Goal: Find specific page/section: Find specific page/section

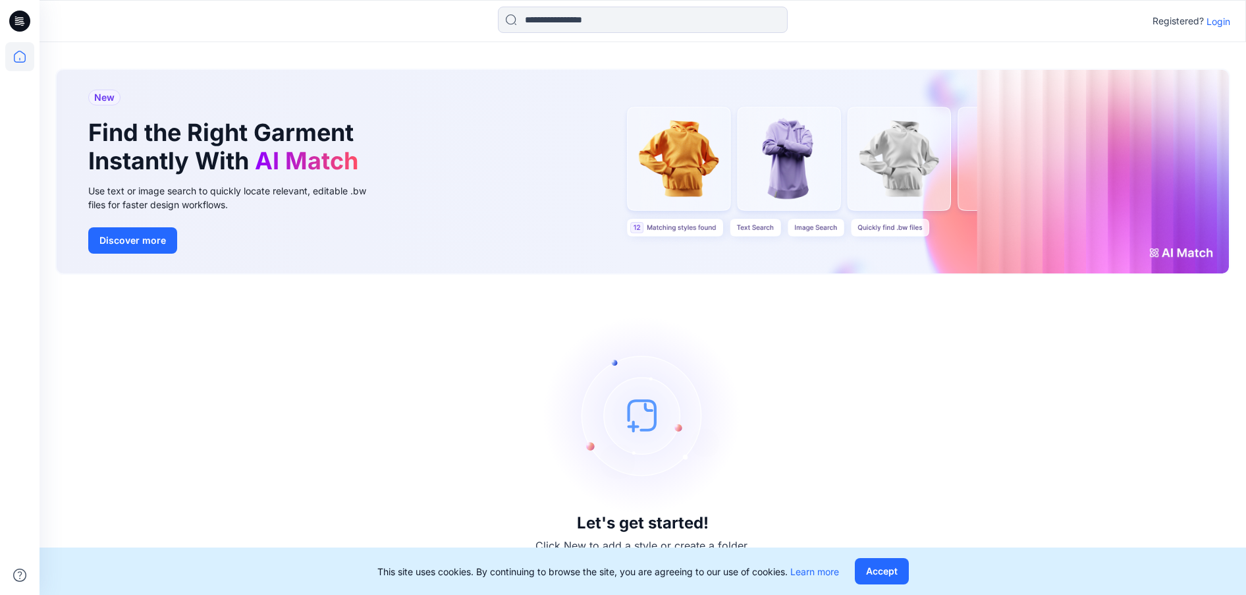
click at [1215, 23] on p "Login" at bounding box center [1219, 21] width 24 height 14
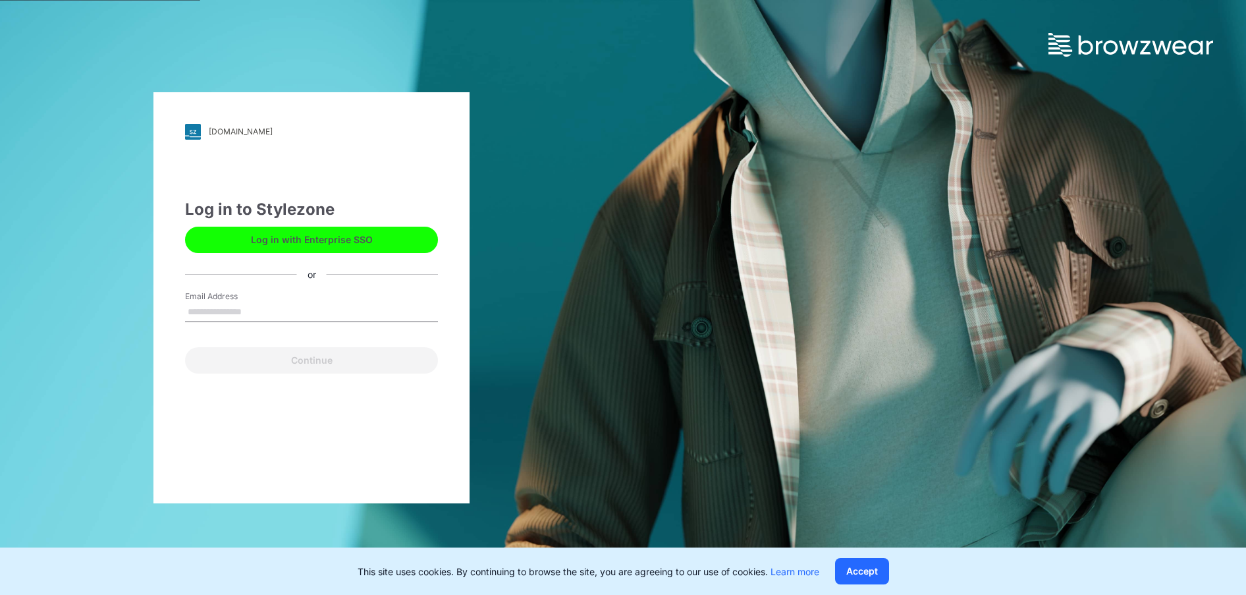
click at [240, 318] on input "Email Address" at bounding box center [311, 312] width 253 height 20
type input "**********"
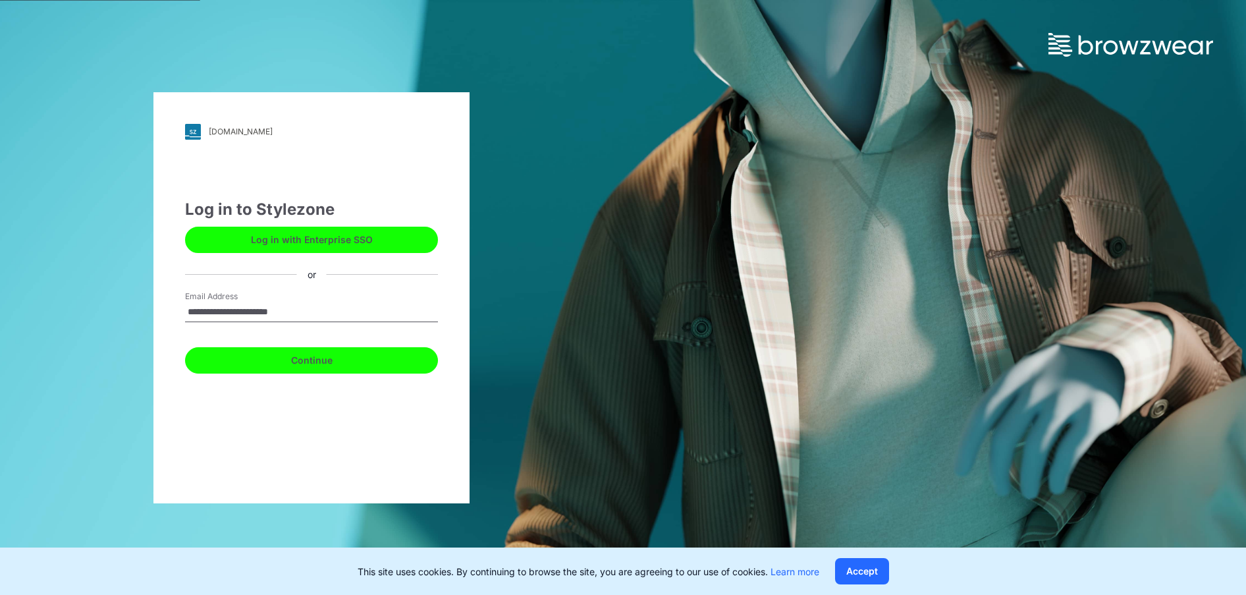
click at [306, 360] on button "Continue" at bounding box center [311, 360] width 253 height 26
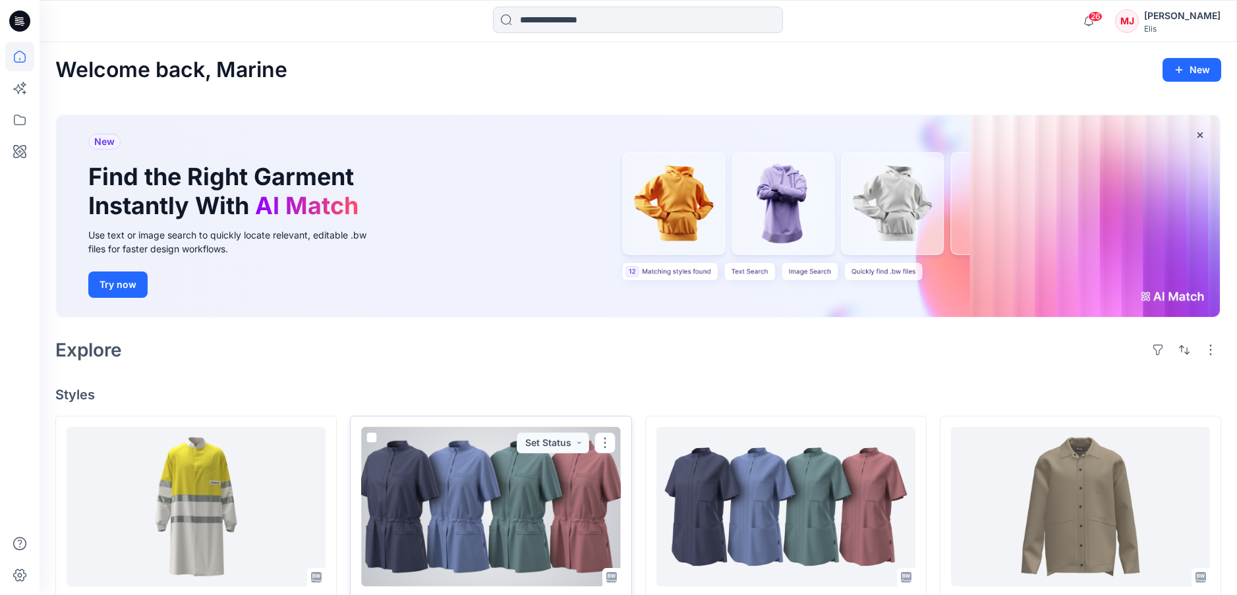
click at [515, 511] on div at bounding box center [490, 506] width 259 height 159
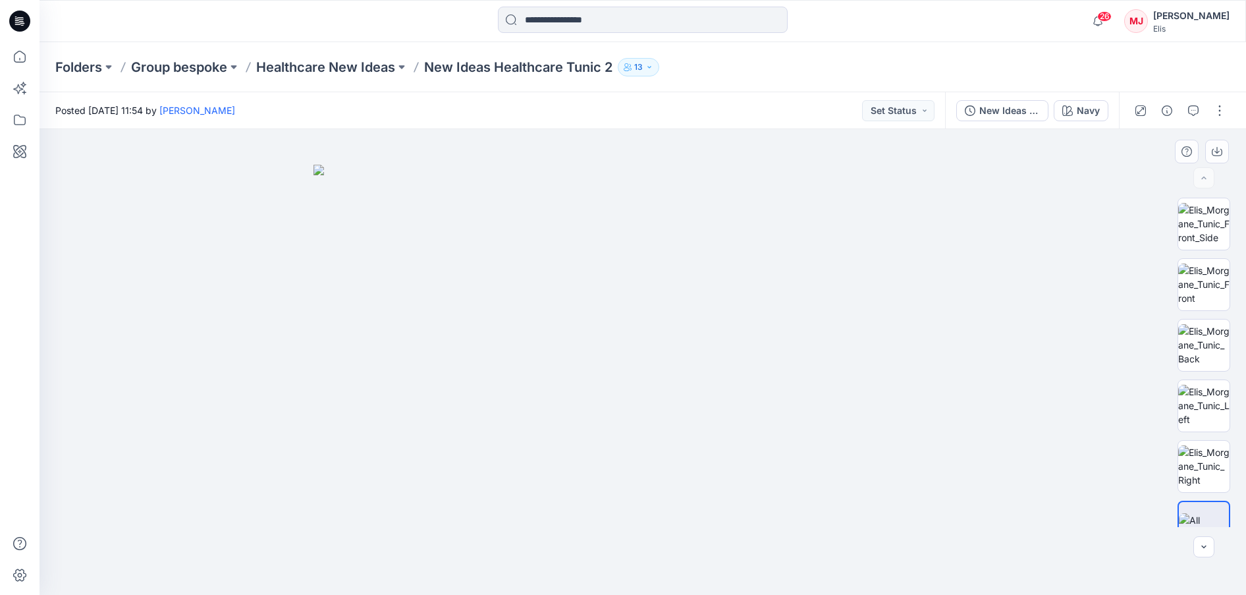
click at [1075, 348] on div at bounding box center [643, 362] width 1207 height 466
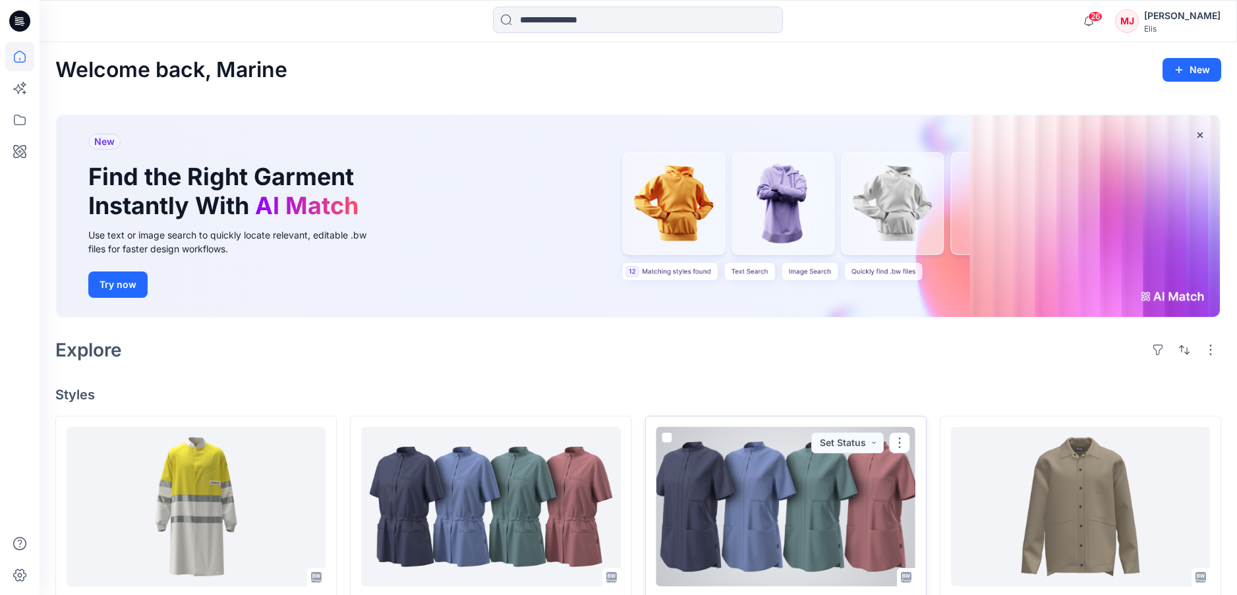
click at [808, 517] on div at bounding box center [785, 506] width 259 height 159
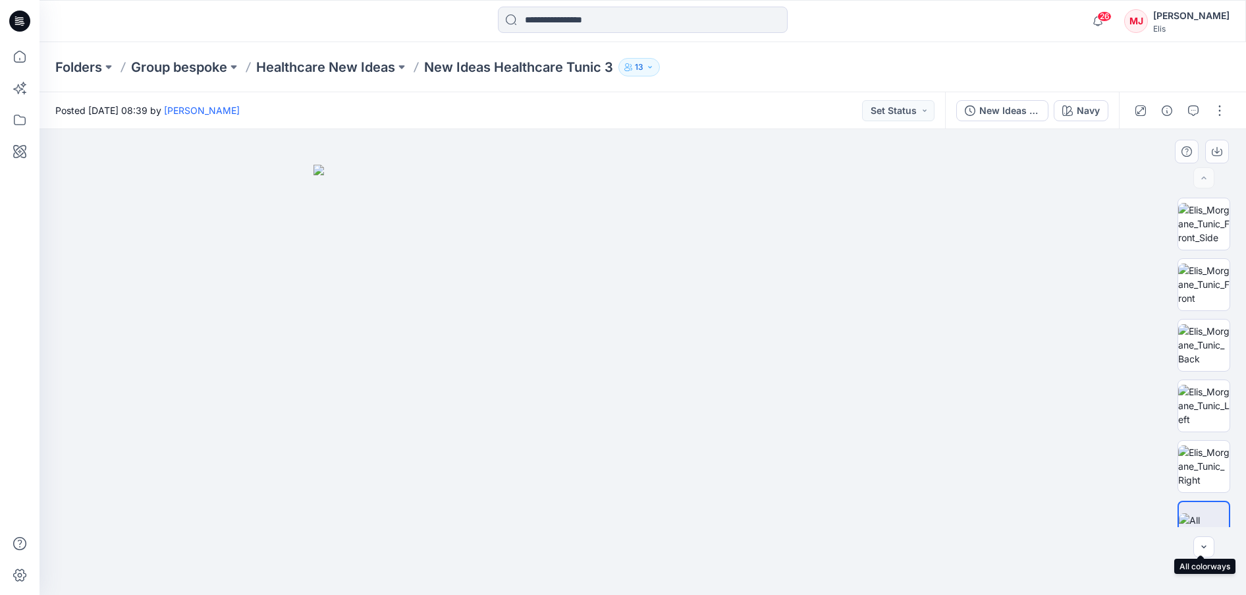
click at [1196, 513] on img at bounding box center [1204, 527] width 50 height 28
click at [1192, 341] on img at bounding box center [1204, 345] width 51 height 42
click at [1201, 515] on img at bounding box center [1204, 527] width 51 height 28
click at [1198, 341] on img at bounding box center [1204, 345] width 51 height 42
click at [1194, 507] on div at bounding box center [1204, 527] width 53 height 53
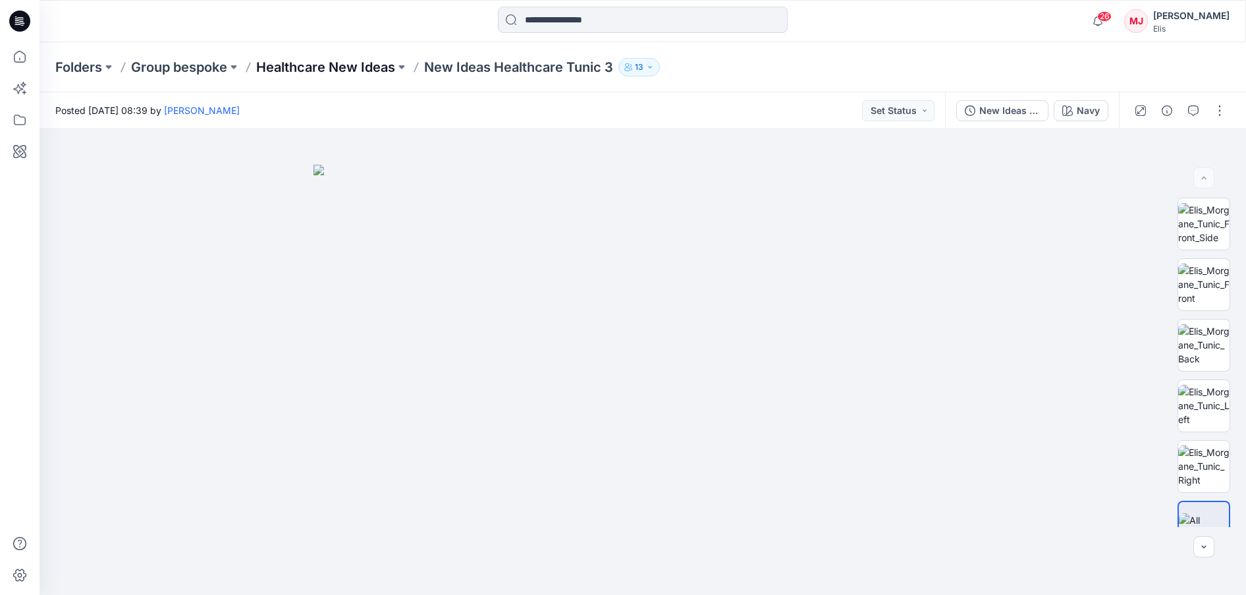
click at [275, 68] on p "Healthcare New Ideas" at bounding box center [325, 67] width 139 height 18
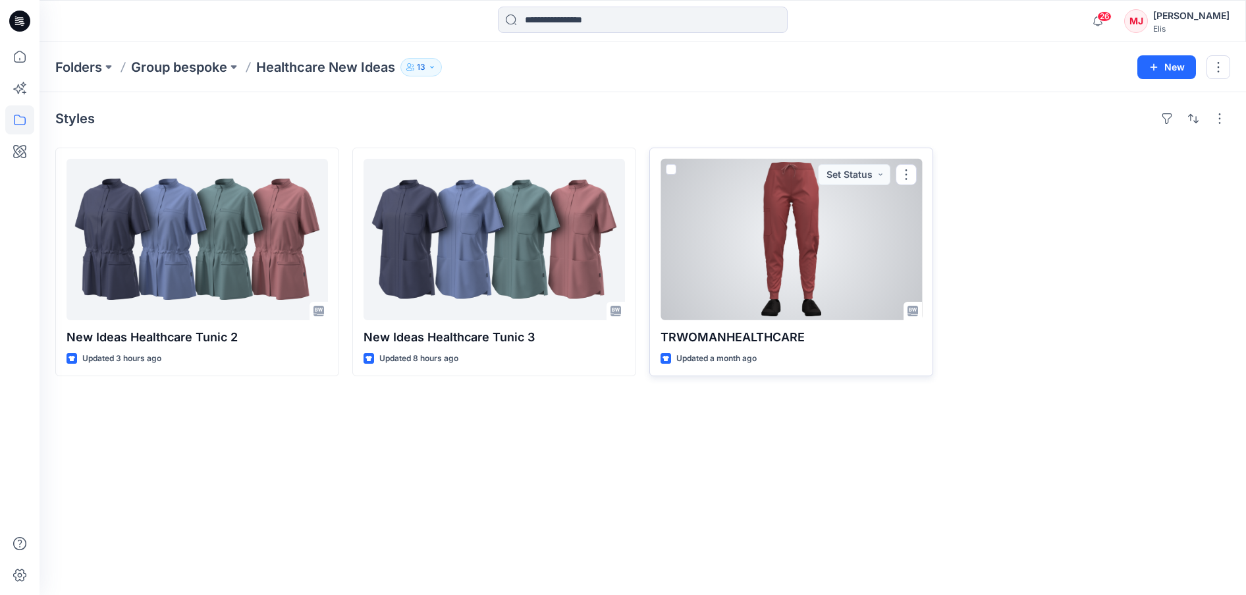
click at [791, 242] on div at bounding box center [792, 239] width 262 height 161
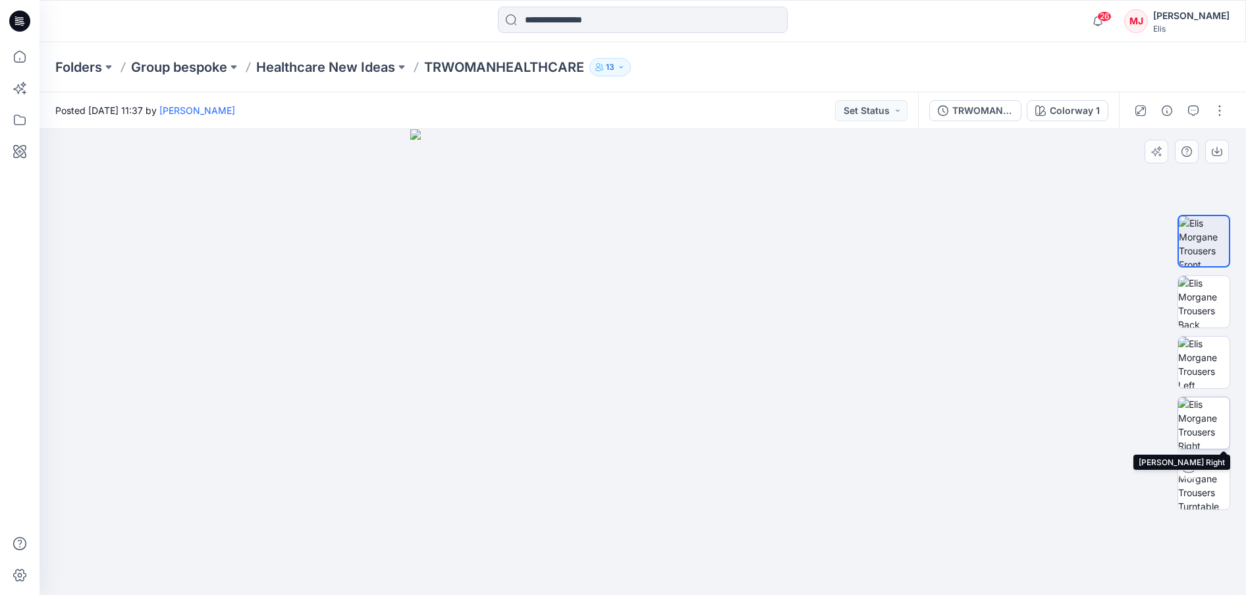
click at [1212, 414] on img at bounding box center [1204, 422] width 51 height 51
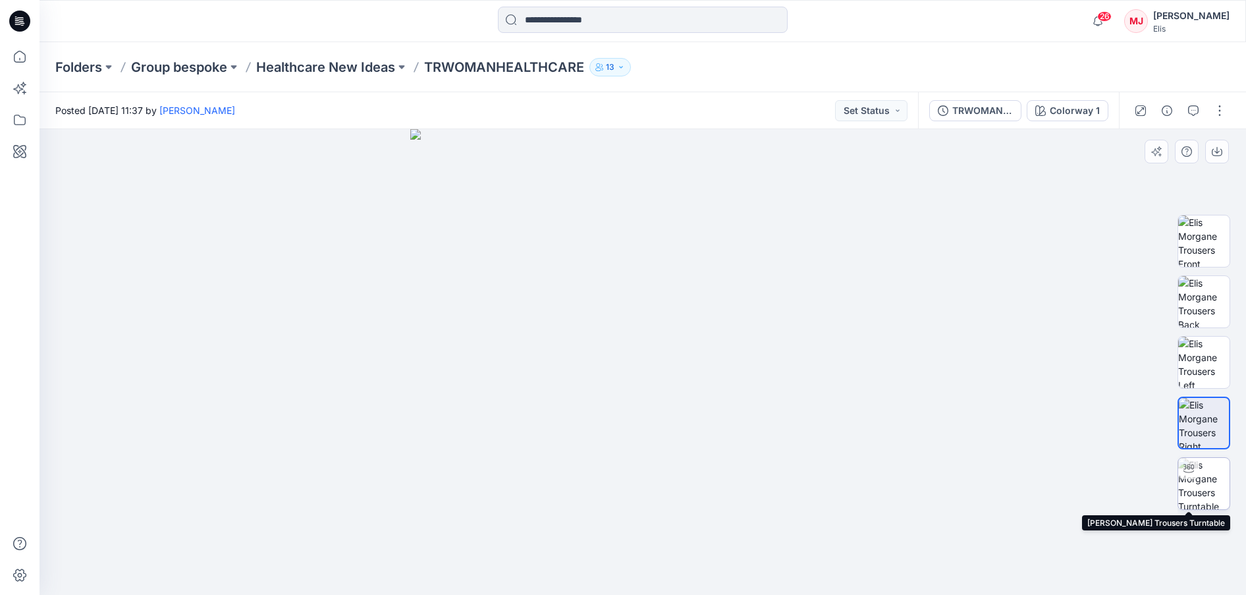
click at [1211, 480] on img at bounding box center [1204, 483] width 51 height 51
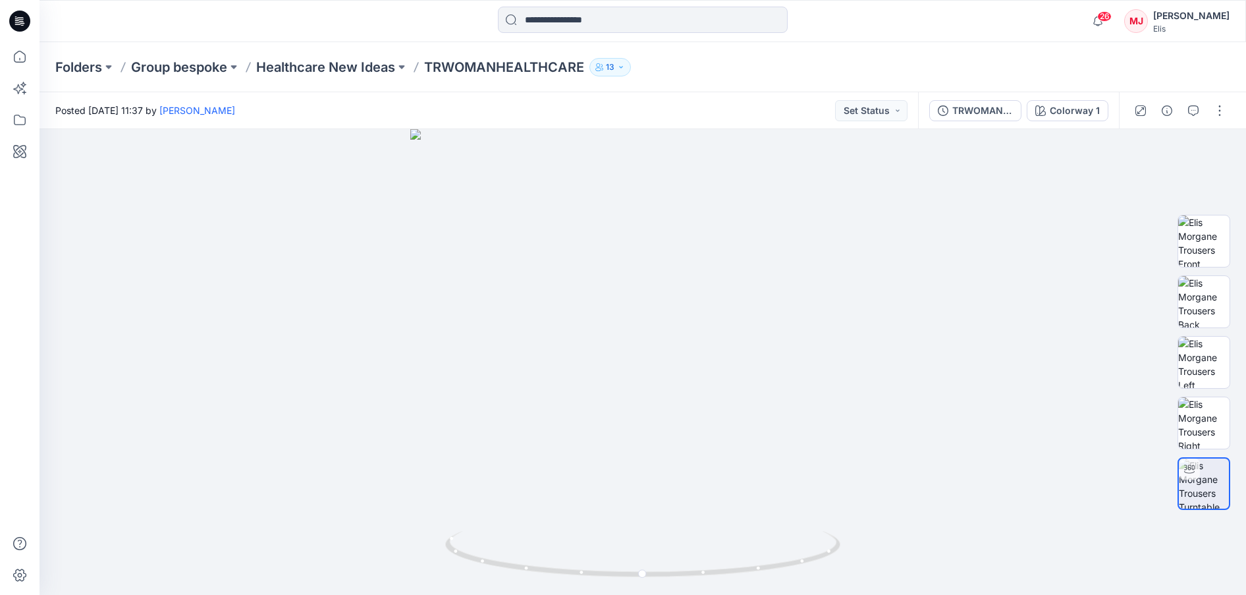
click at [856, 23] on div at bounding box center [642, 21] width 603 height 29
click at [356, 67] on p "Healthcare New Ideas" at bounding box center [325, 67] width 139 height 18
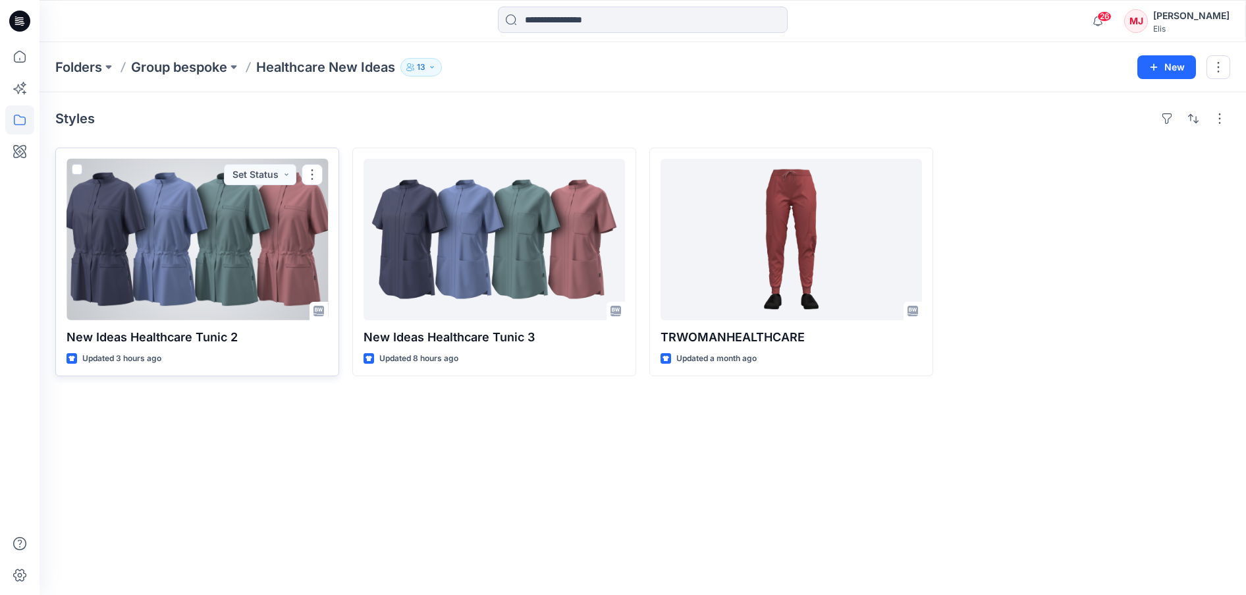
click at [232, 242] on div at bounding box center [198, 239] width 262 height 161
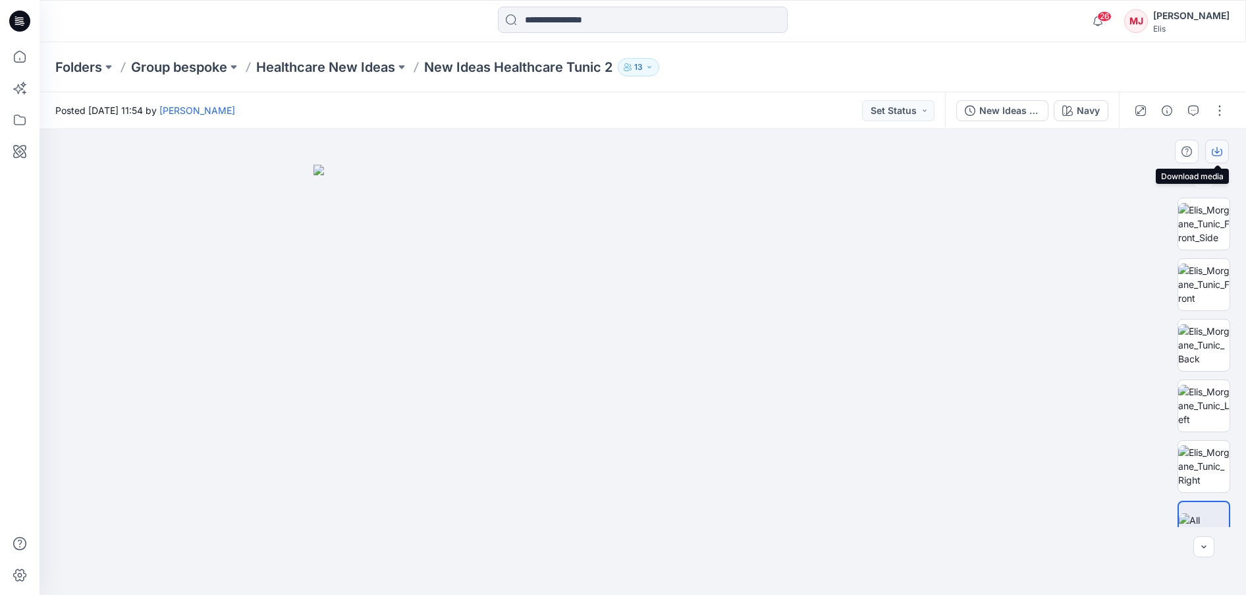
click at [1214, 150] on icon "button" at bounding box center [1217, 151] width 11 height 11
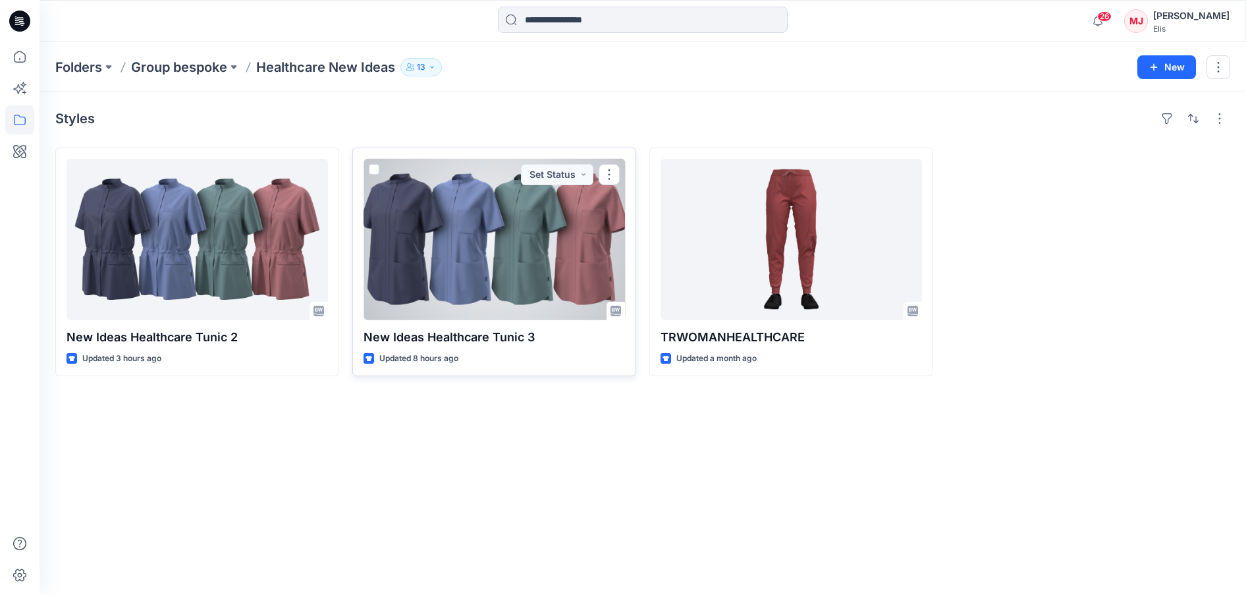
click at [508, 236] on div at bounding box center [495, 239] width 262 height 161
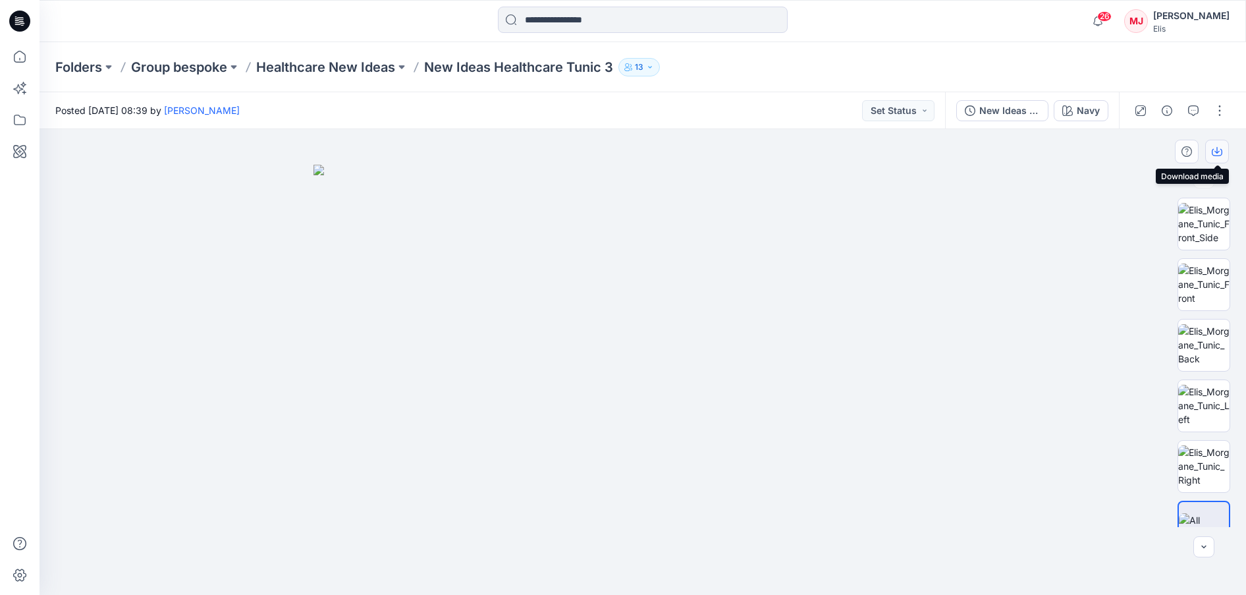
click at [1222, 148] on icon "button" at bounding box center [1217, 151] width 11 height 11
click at [1206, 344] on img at bounding box center [1204, 345] width 51 height 42
click at [1222, 152] on icon "button" at bounding box center [1217, 152] width 11 height 7
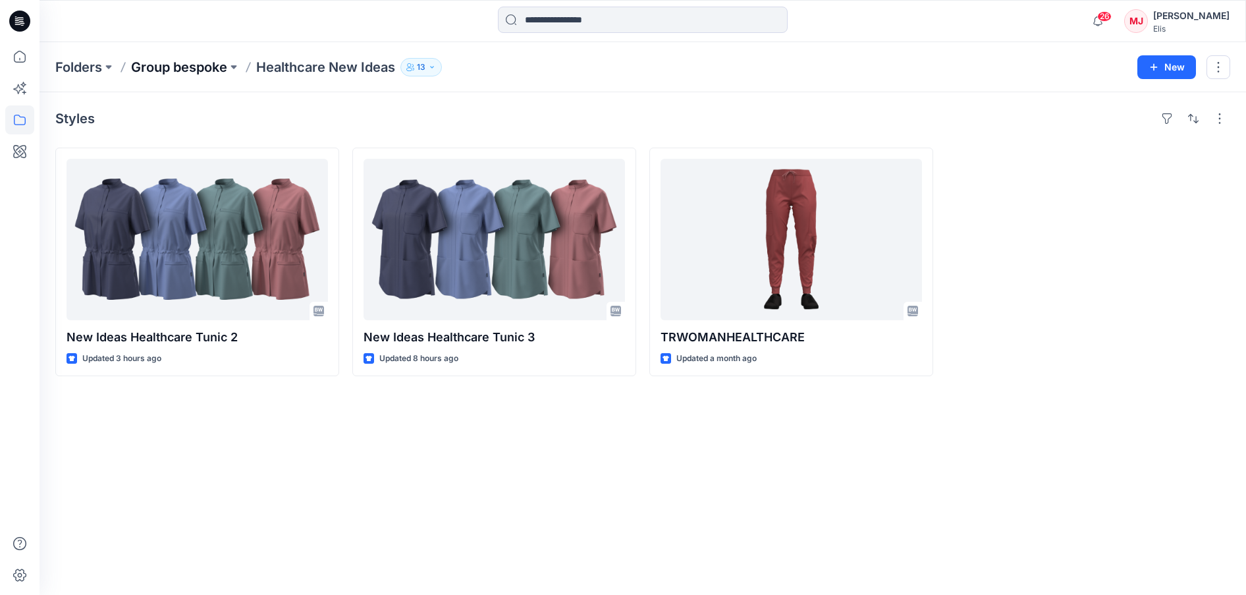
click at [154, 66] on p "Group bespoke" at bounding box center [179, 67] width 96 height 18
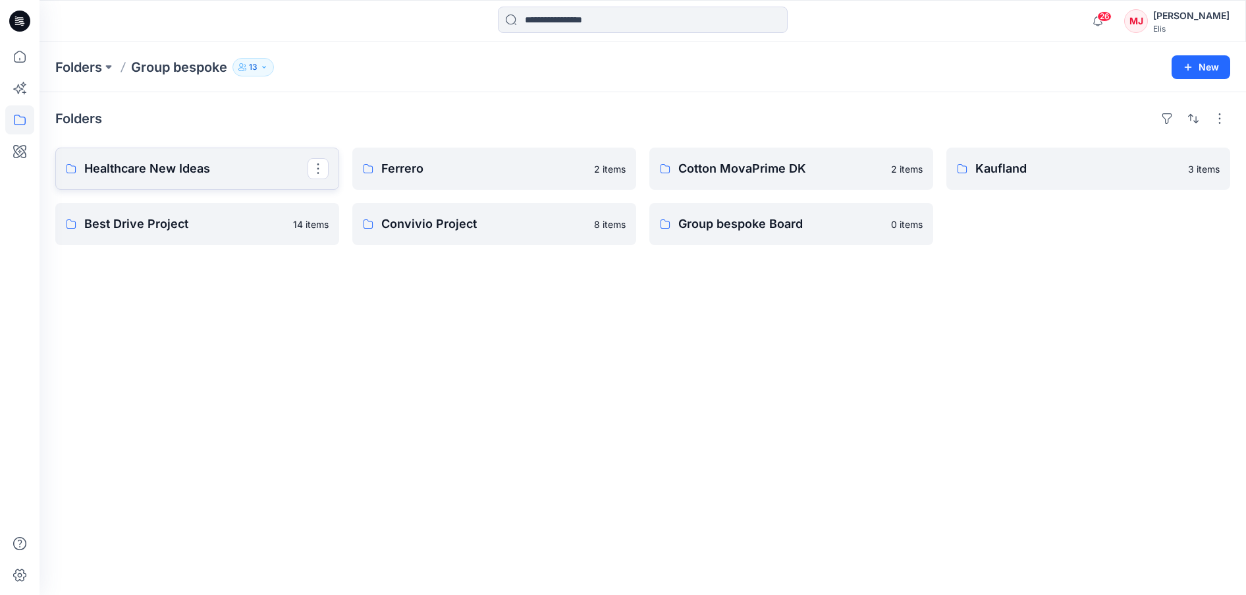
click at [139, 166] on p "Healthcare New Ideas" at bounding box center [195, 168] width 223 height 18
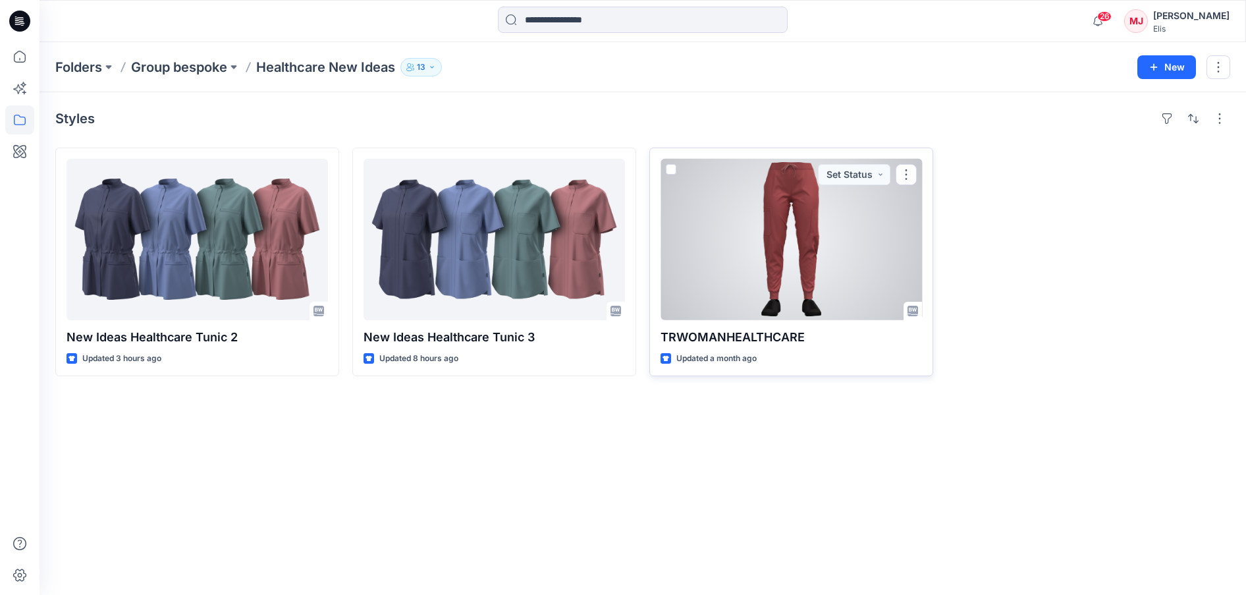
click at [764, 256] on div at bounding box center [792, 239] width 262 height 161
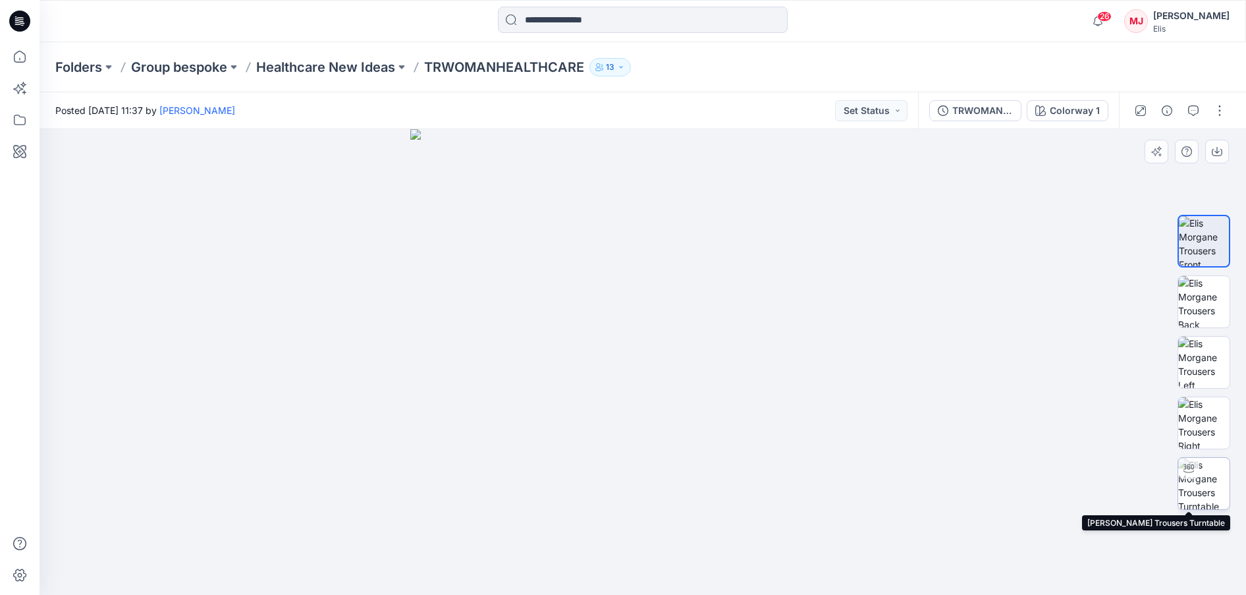
click at [1210, 478] on img at bounding box center [1204, 483] width 51 height 51
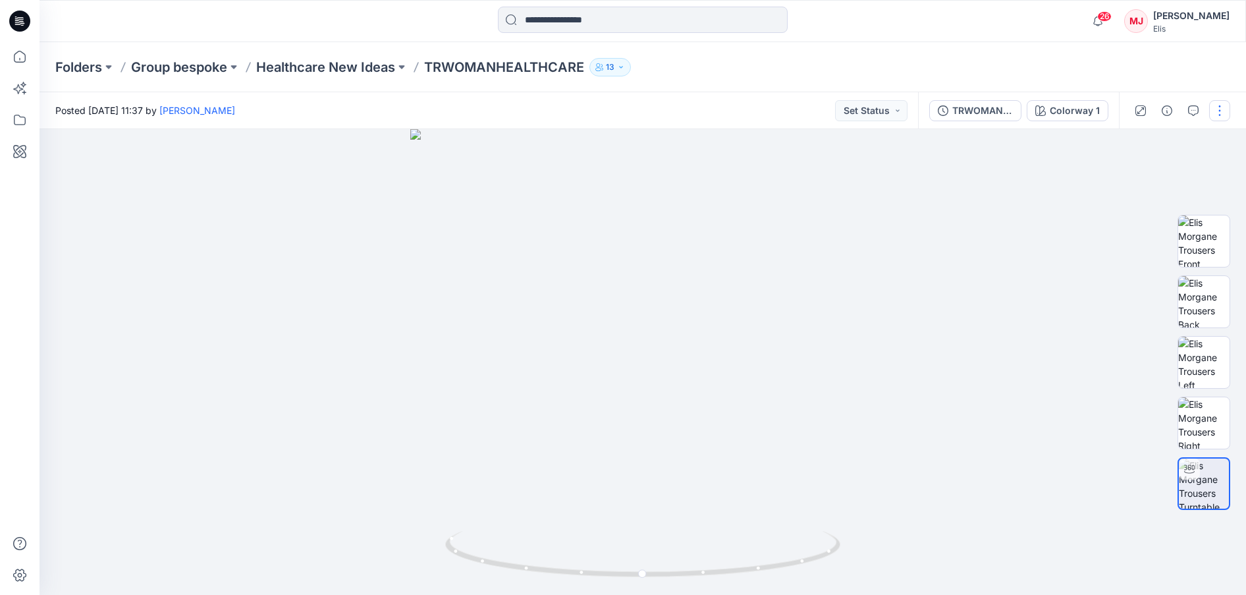
click at [1216, 111] on button "button" at bounding box center [1220, 110] width 21 height 21
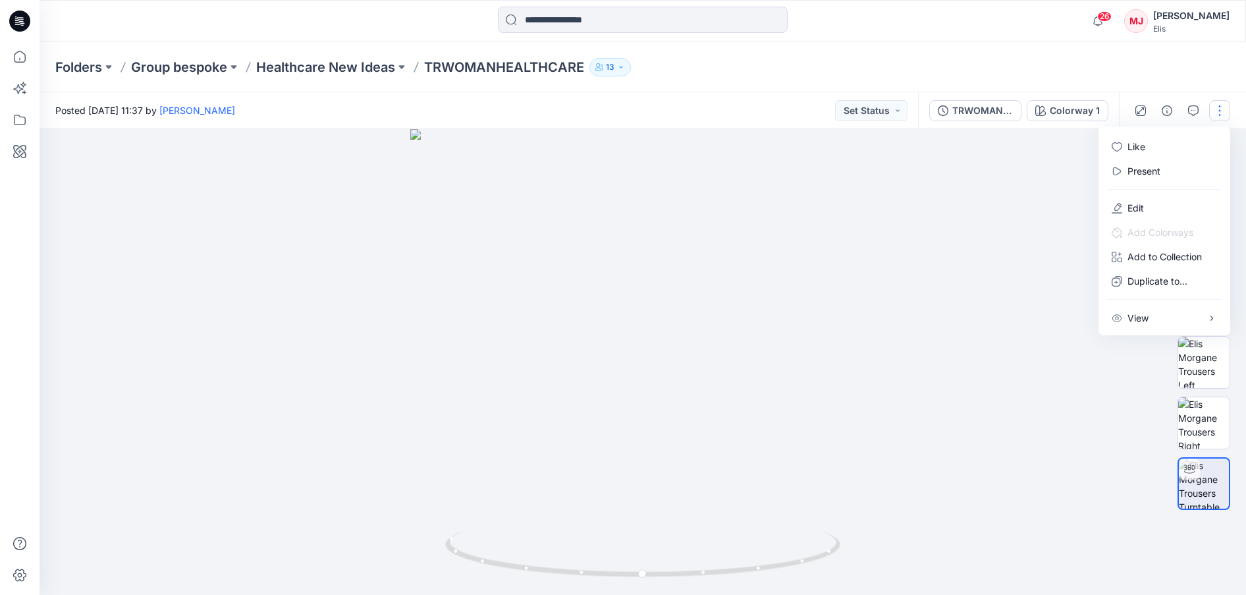
click at [1032, 62] on div "Folders Group bespoke Healthcare New Ideas TRWOMANHEALTHCARE 13" at bounding box center [591, 67] width 1073 height 18
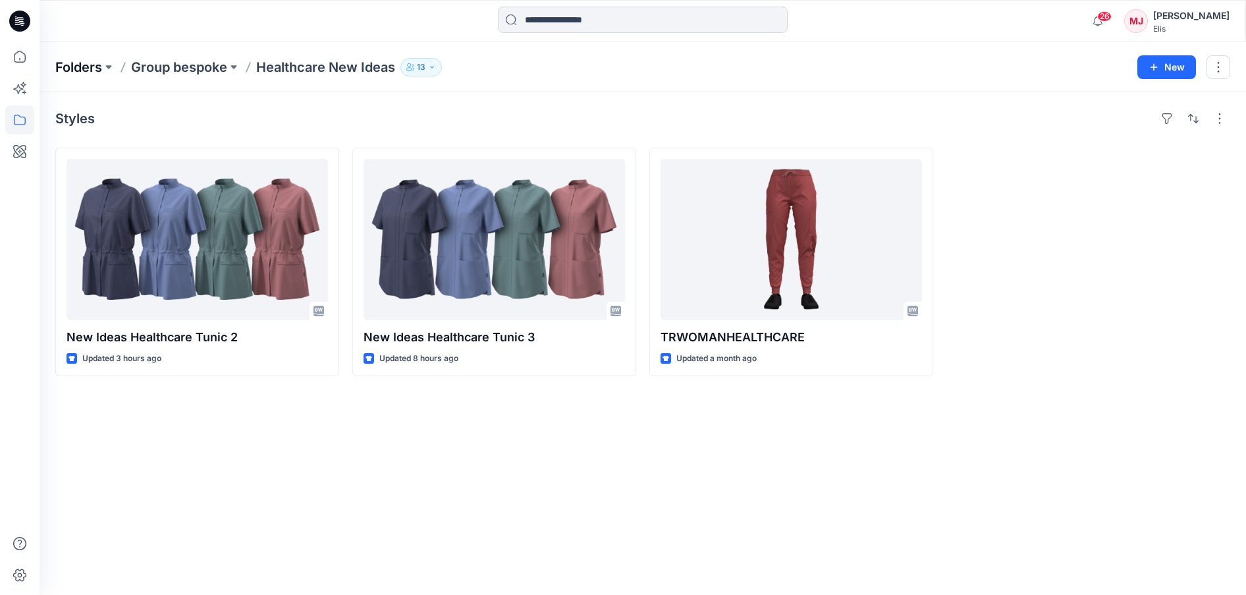
click at [76, 69] on p "Folders" at bounding box center [78, 67] width 47 height 18
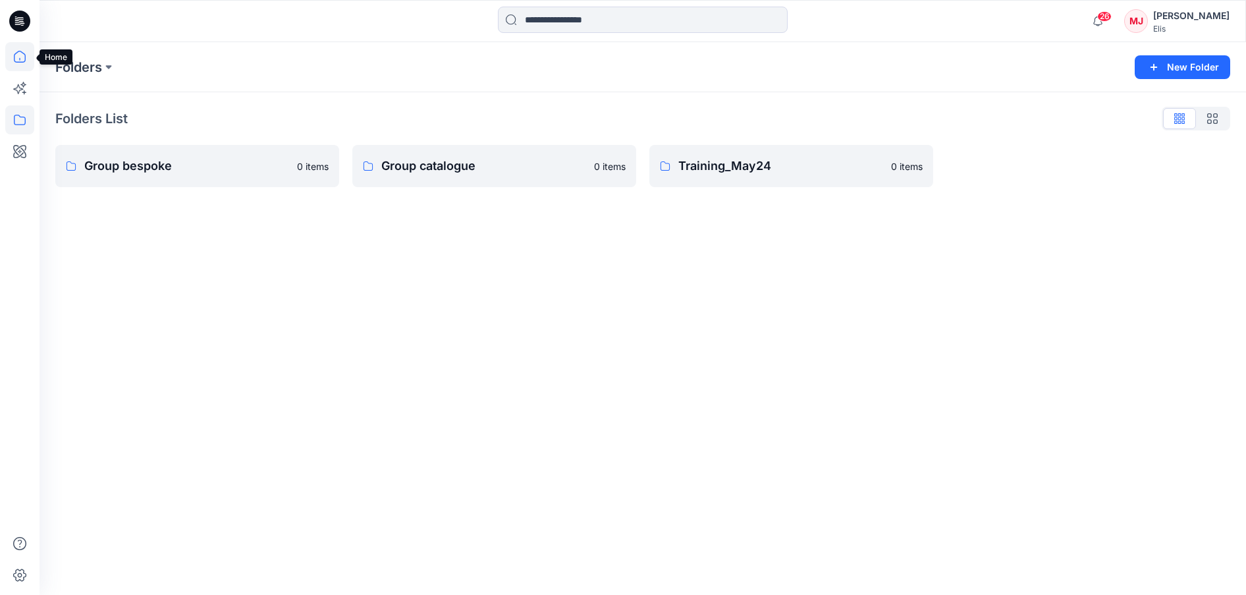
click at [24, 58] on icon at bounding box center [19, 56] width 29 height 29
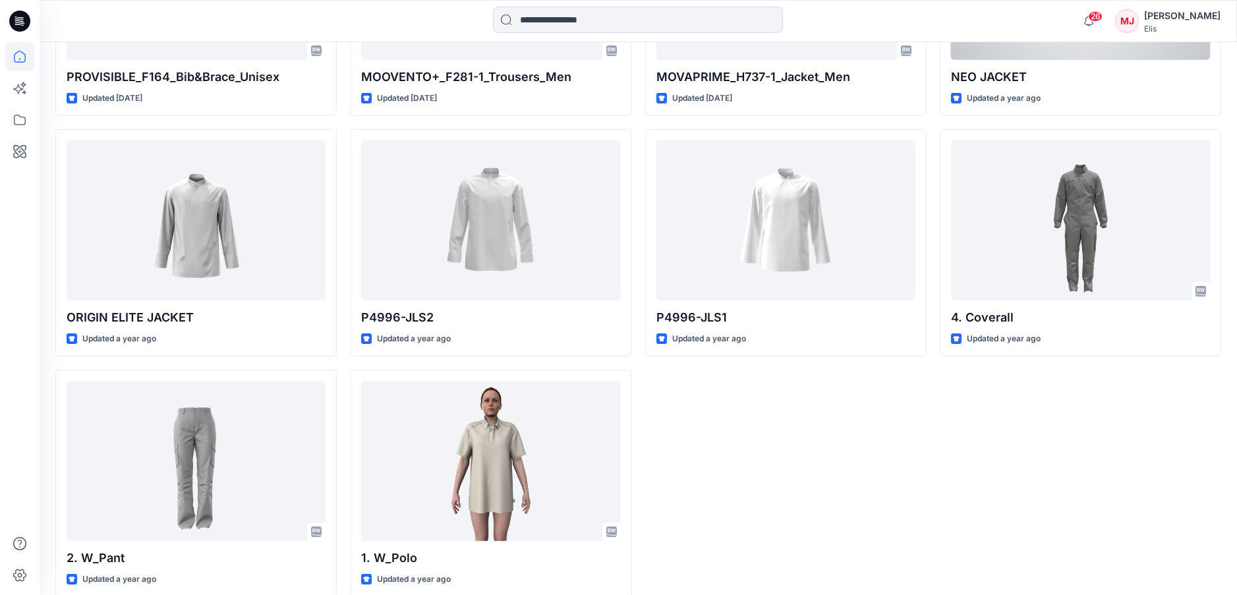
scroll to position [5594, 0]
